Goal: Task Accomplishment & Management: Manage account settings

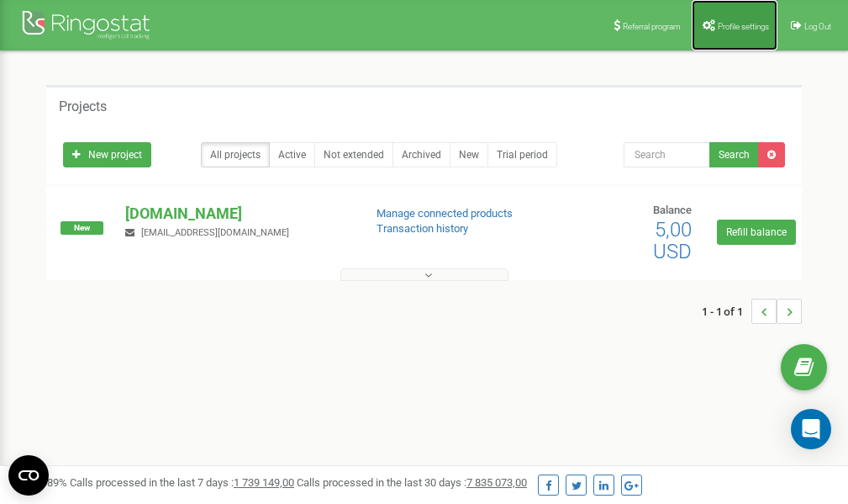
click at [736, 29] on span "Profile settings" at bounding box center [743, 26] width 51 height 9
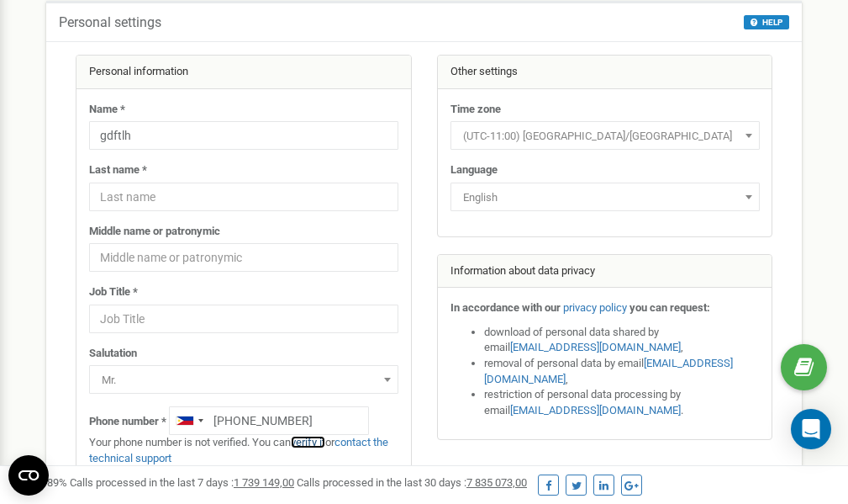
click at [315, 442] on link "verify it" at bounding box center [308, 441] width 34 height 13
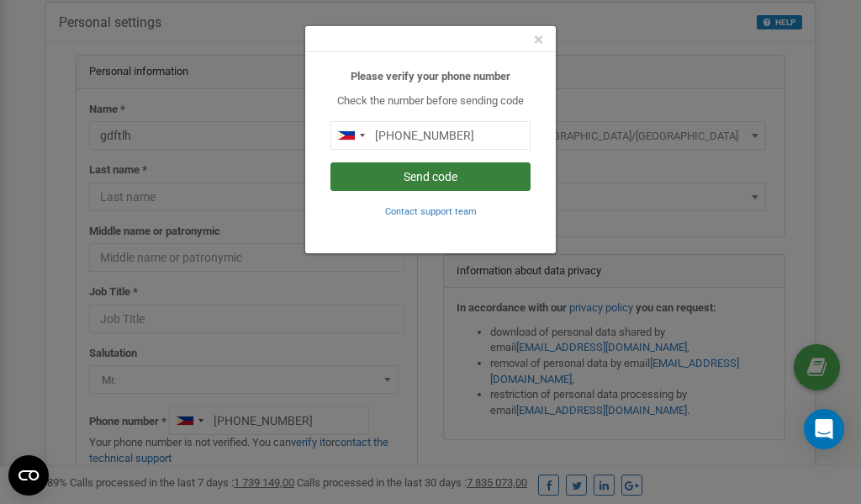
click at [409, 178] on button "Send code" at bounding box center [430, 176] width 200 height 29
